Goal: Check status: Check status

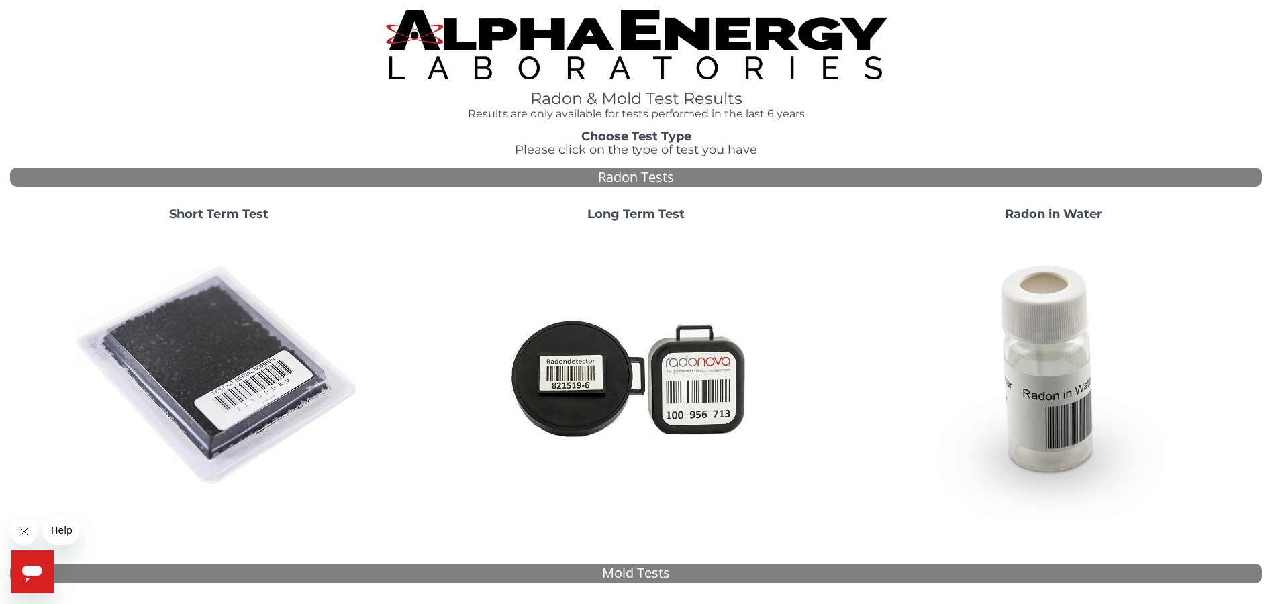
click at [236, 215] on strong "Short Term Test" at bounding box center [218, 214] width 99 height 15
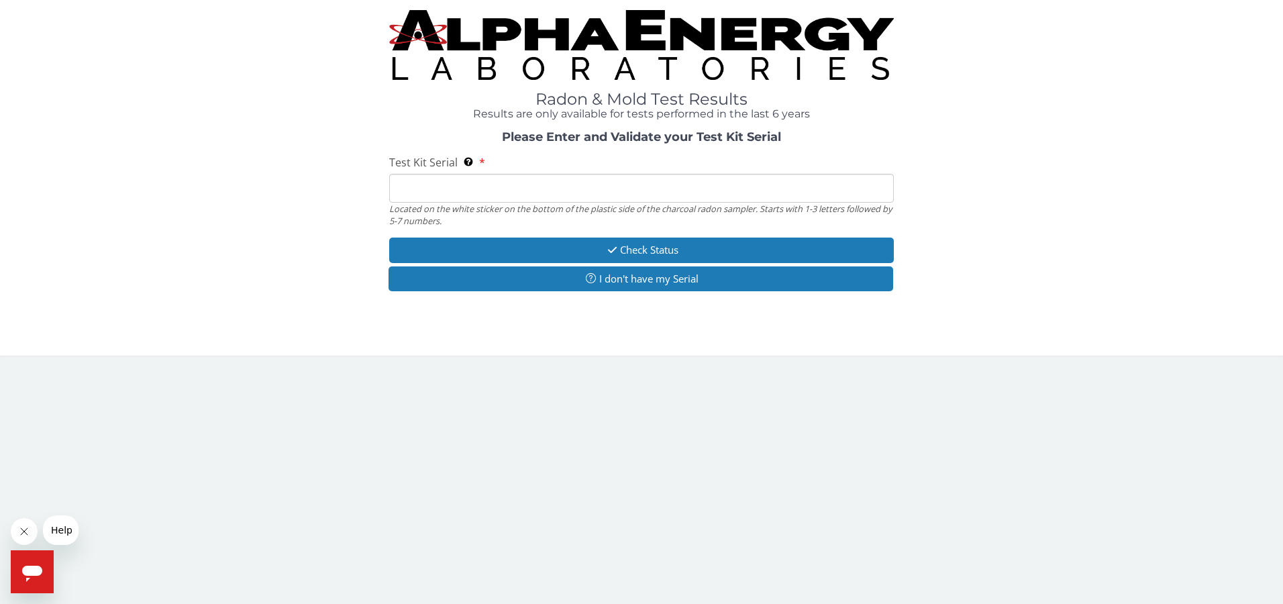
click at [452, 182] on input "Test Kit Serial Located on the white sticker on the bottom of the plastic side …" at bounding box center [641, 188] width 505 height 29
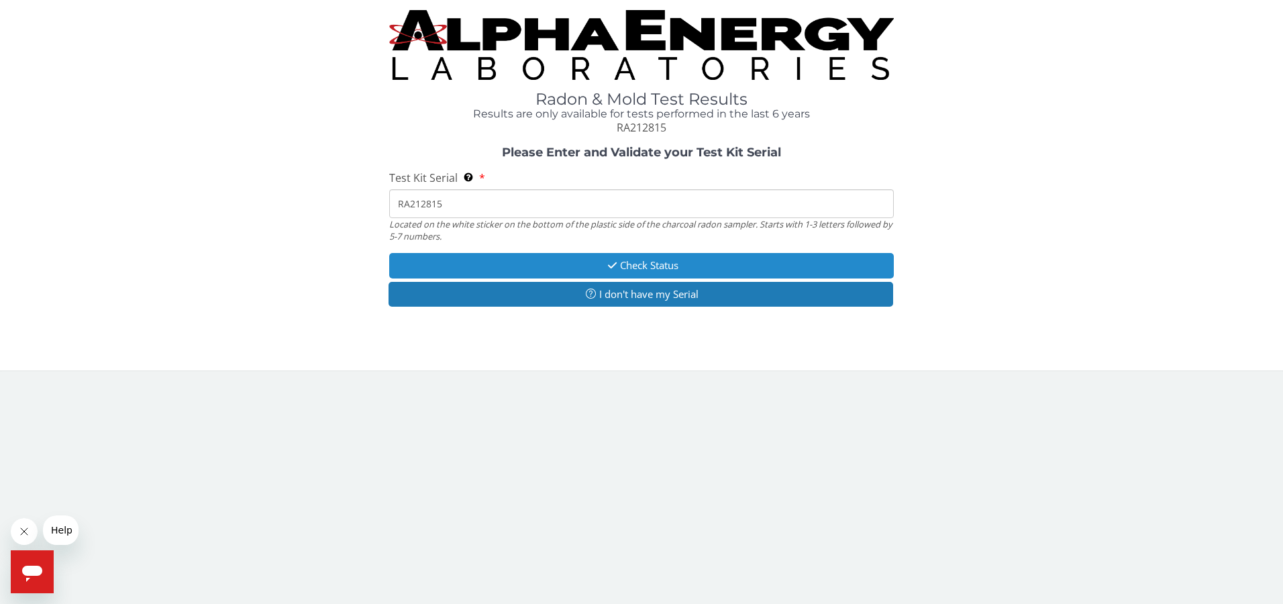
type input "RA212815"
click at [653, 265] on button "Check Status" at bounding box center [641, 265] width 505 height 25
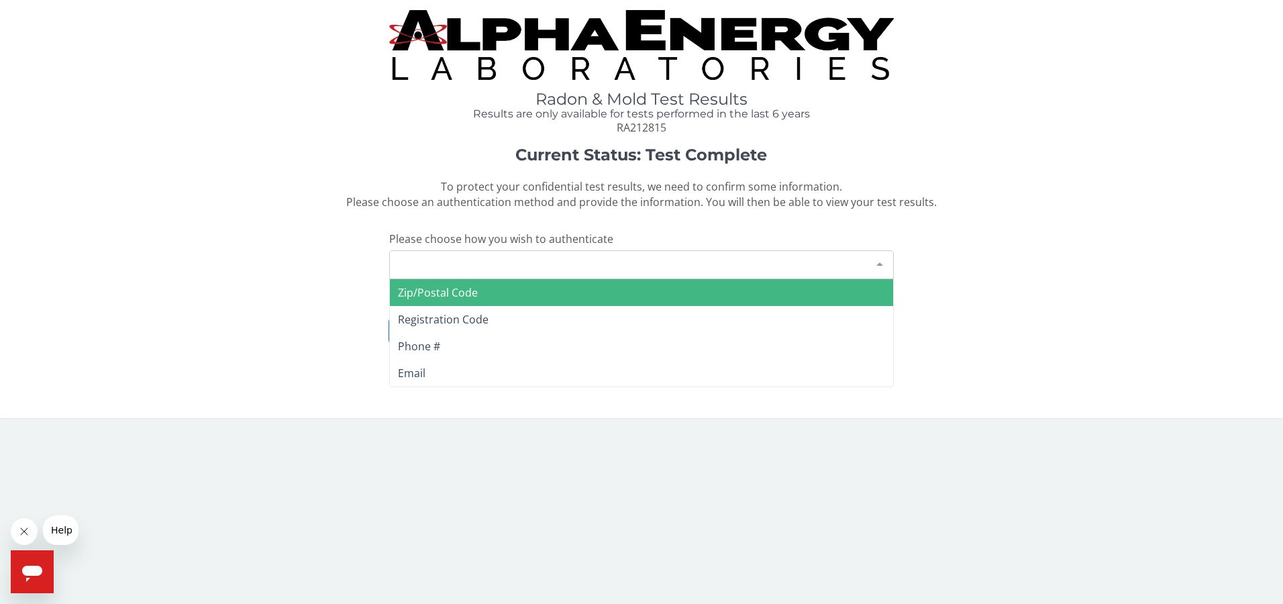
click at [878, 262] on div at bounding box center [879, 263] width 27 height 25
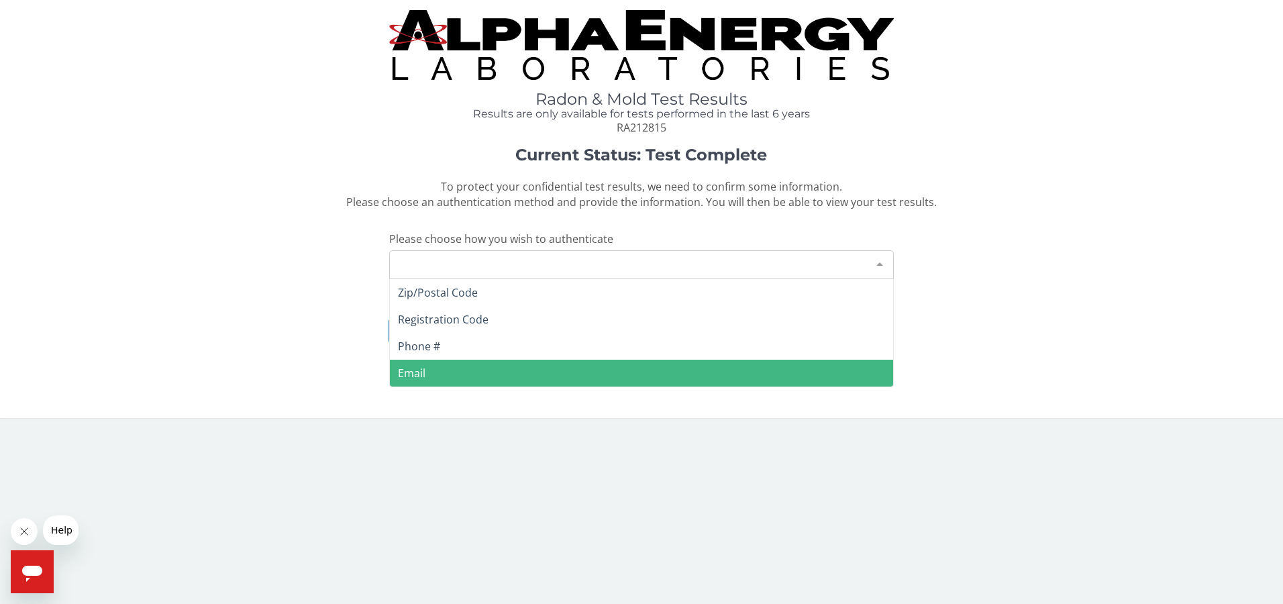
click at [410, 372] on span "Email" at bounding box center [412, 373] width 28 height 15
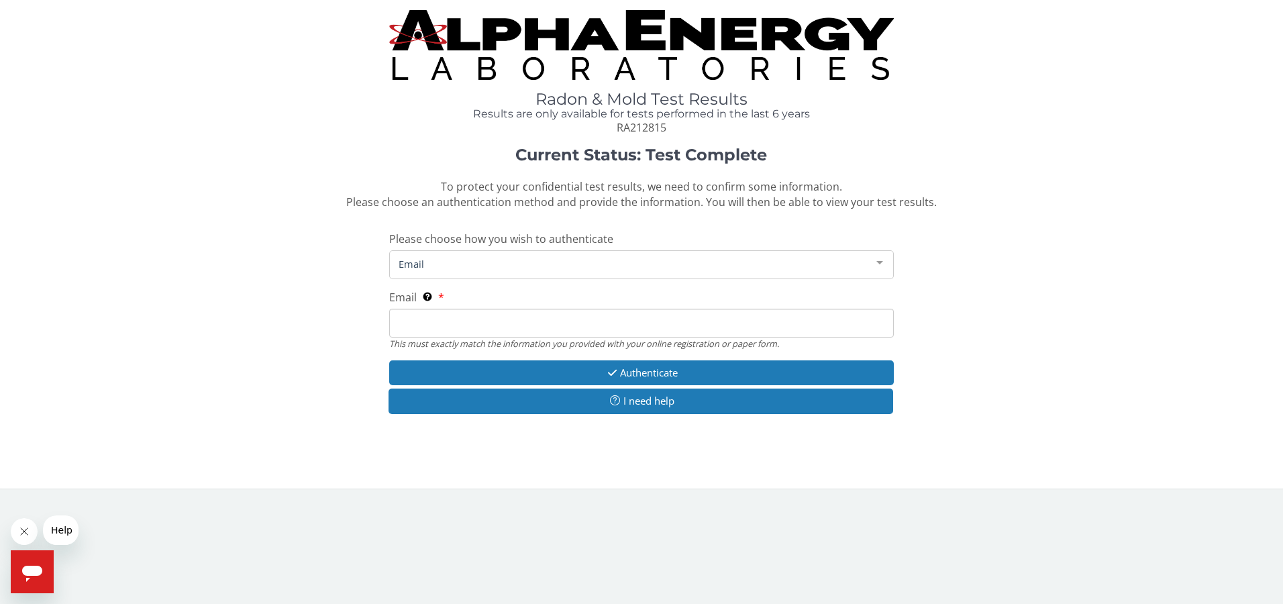
click at [419, 321] on input "Email This must exactly match the information you provided with your online reg…" at bounding box center [641, 323] width 505 height 29
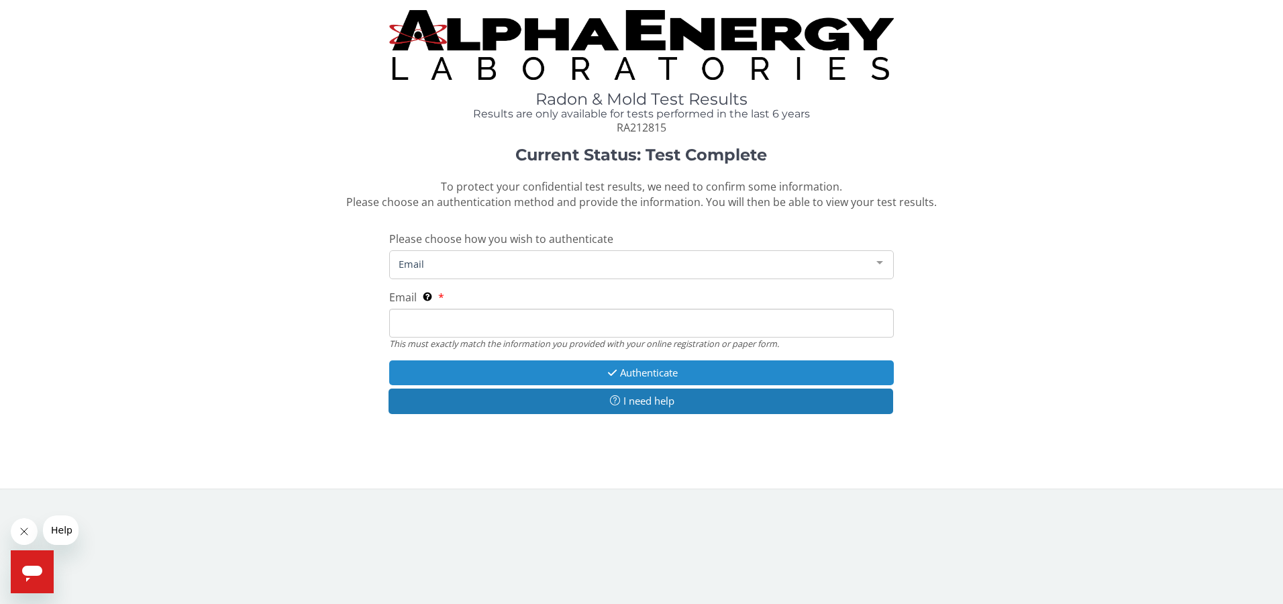
type input "[EMAIL_ADDRESS][DOMAIN_NAME]"
click at [659, 368] on button "Authenticate" at bounding box center [641, 372] width 505 height 25
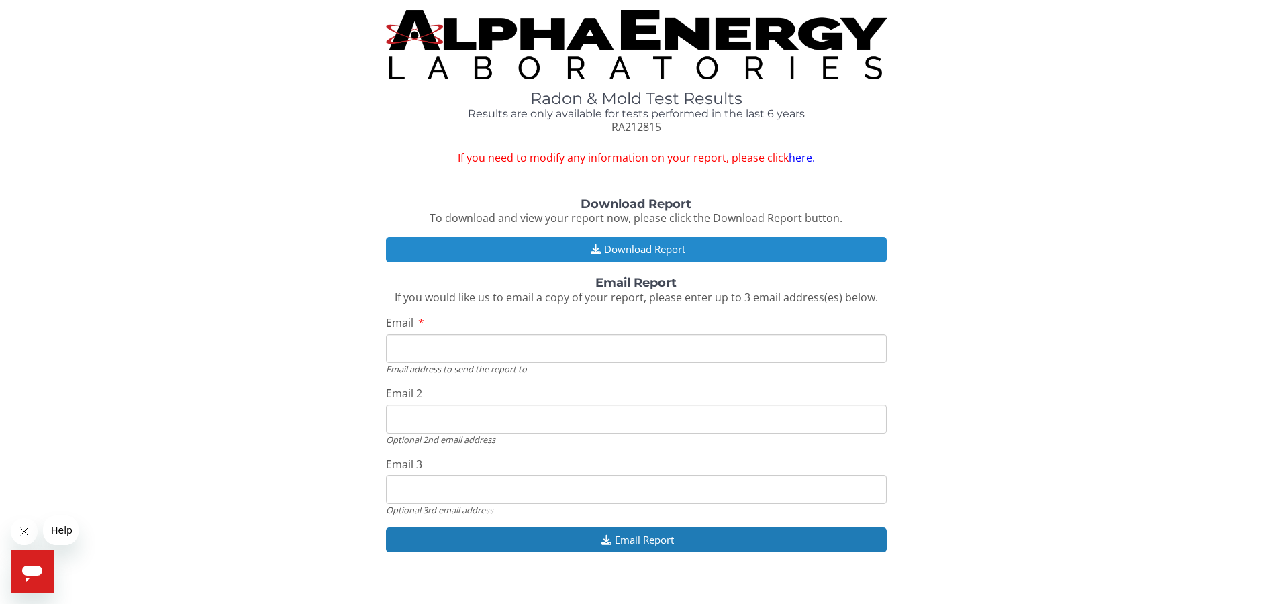
click at [635, 249] on button "Download Report" at bounding box center [636, 249] width 501 height 25
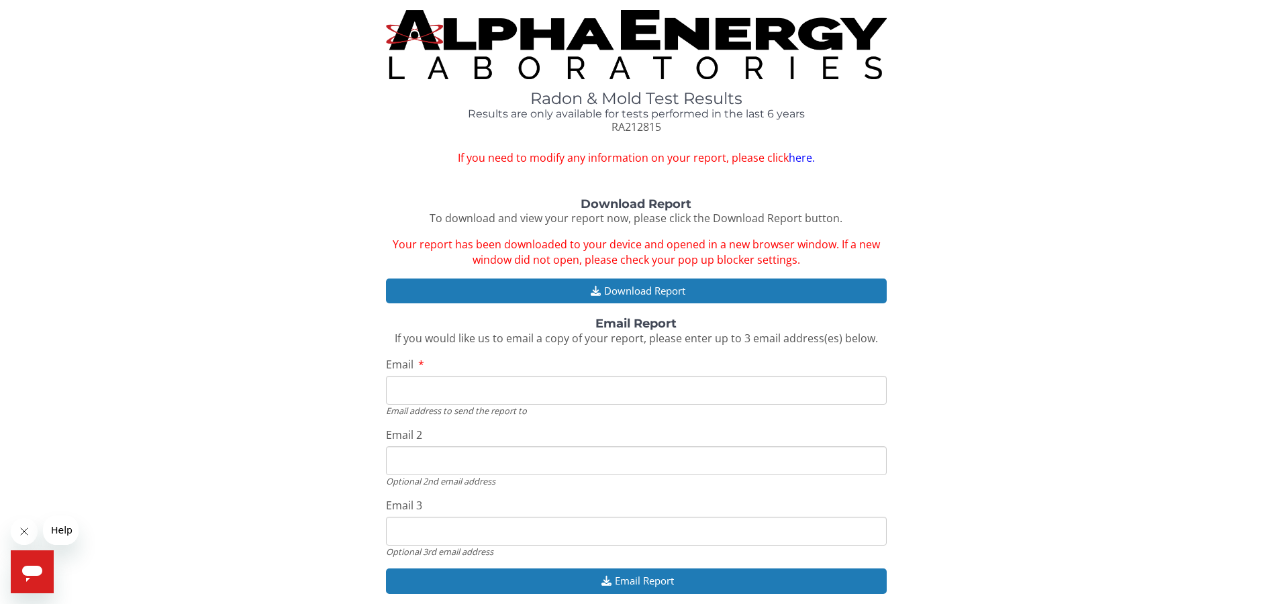
click at [410, 395] on input "Email" at bounding box center [636, 390] width 501 height 29
type input "[EMAIL_ADDRESS][DOMAIN_NAME]"
click at [394, 455] on input "Email 2" at bounding box center [636, 460] width 501 height 29
type input "[EMAIL_ADDRESS][DOMAIN_NAME]"
click at [392, 531] on input "Email 3" at bounding box center [636, 531] width 501 height 29
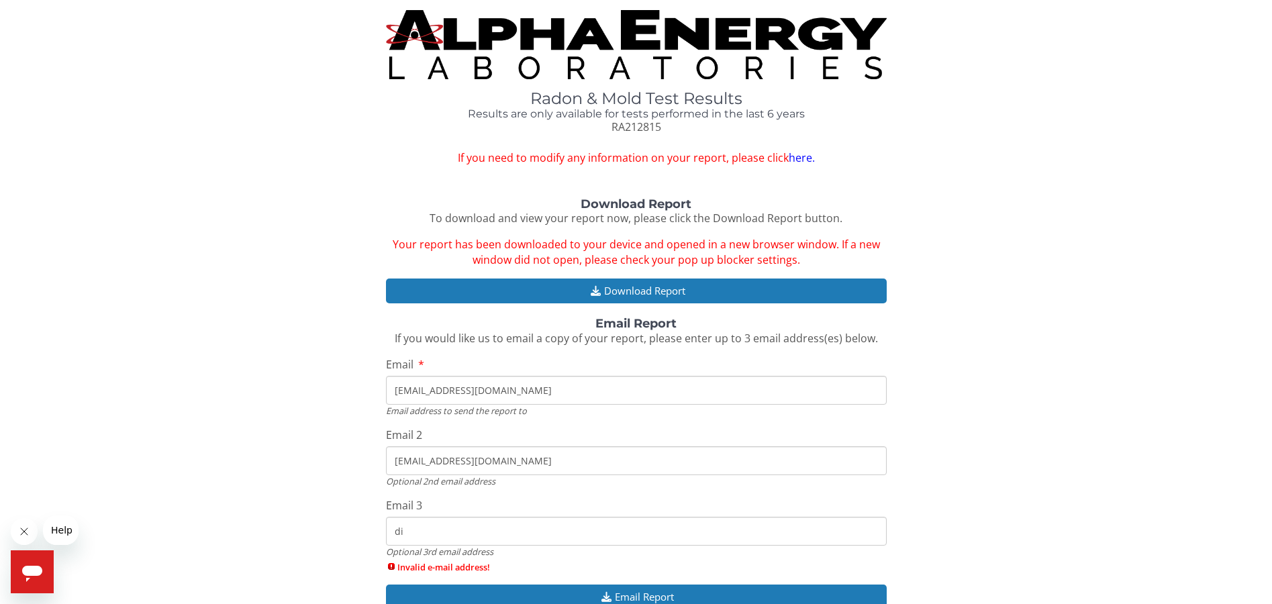
type input "d"
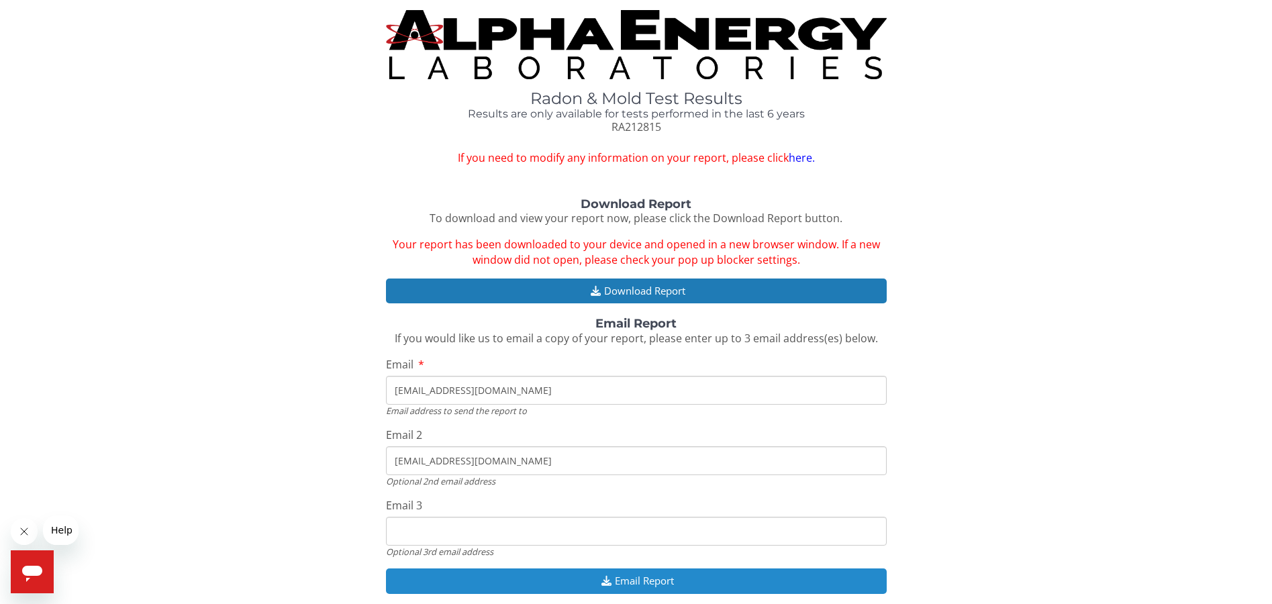
click at [629, 579] on button "Email Report" at bounding box center [636, 580] width 501 height 25
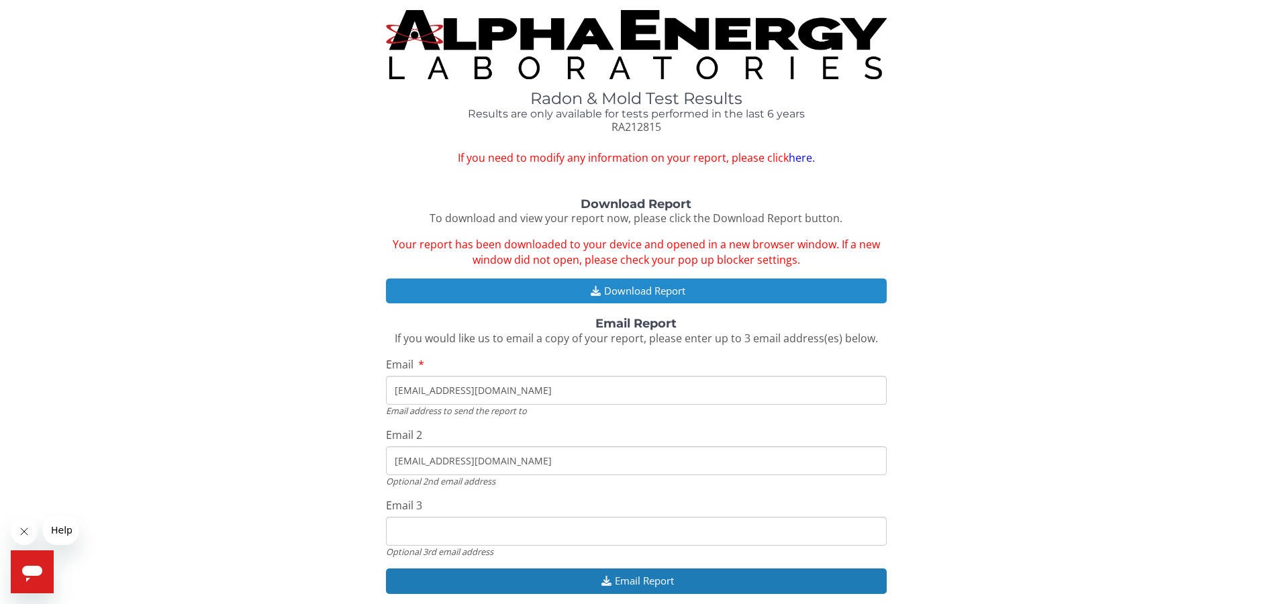
click at [639, 294] on button "Download Report" at bounding box center [636, 290] width 501 height 25
